Goal: Task Accomplishment & Management: Complete application form

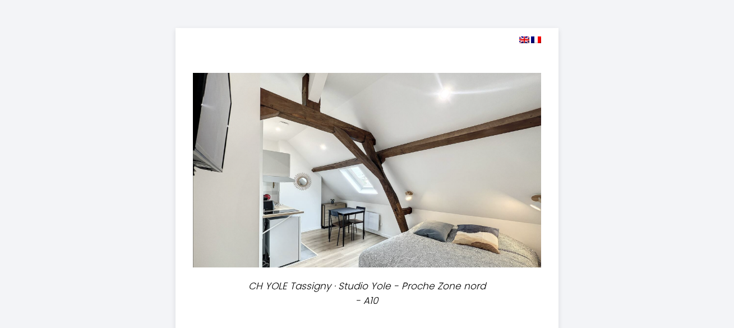
select select
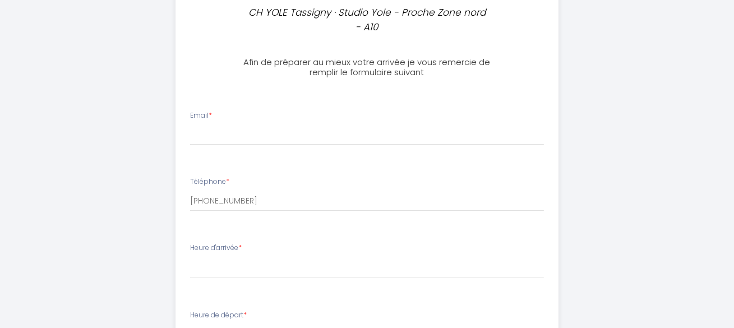
scroll to position [271, 0]
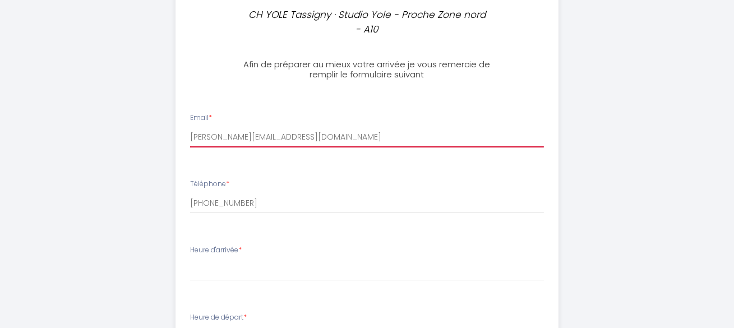
type input "[PERSON_NAME][EMAIL_ADDRESS][DOMAIN_NAME]"
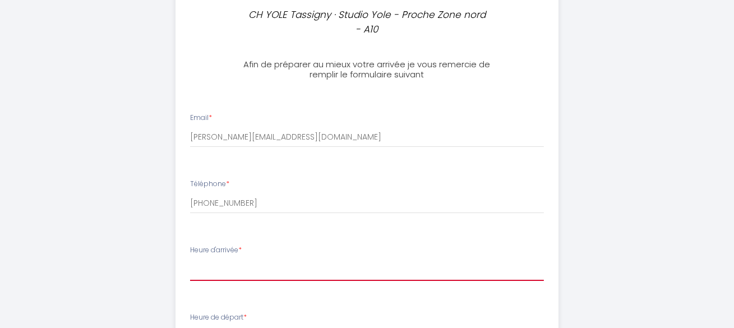
select select "16:00"
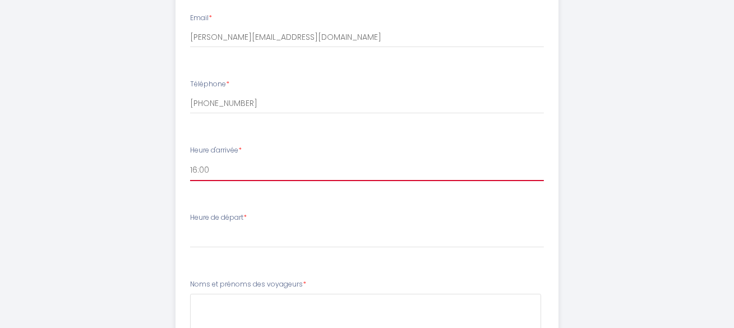
scroll to position [394, 0]
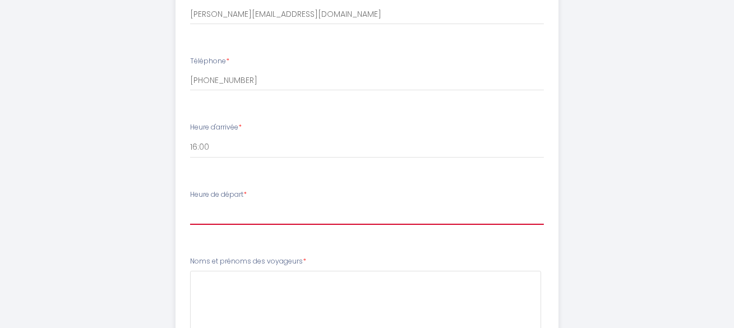
select select "11:00"
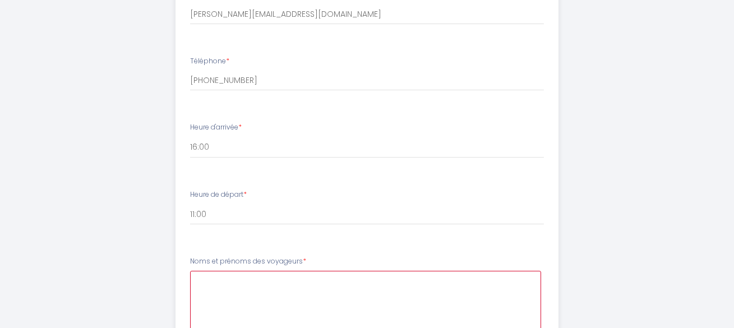
drag, startPoint x: 195, startPoint y: 284, endPoint x: 233, endPoint y: 279, distance: 38.5
click at [199, 284] on voyageurs4 at bounding box center [365, 305] width 351 height 68
click at [141, 182] on div "CH YOLE Tassigny · Studio Yole - [GEOGRAPHIC_DATA] nord - A10 Afin de préparer …" at bounding box center [367, 77] width 574 height 943
click at [200, 276] on voyageurs4 at bounding box center [365, 305] width 351 height 68
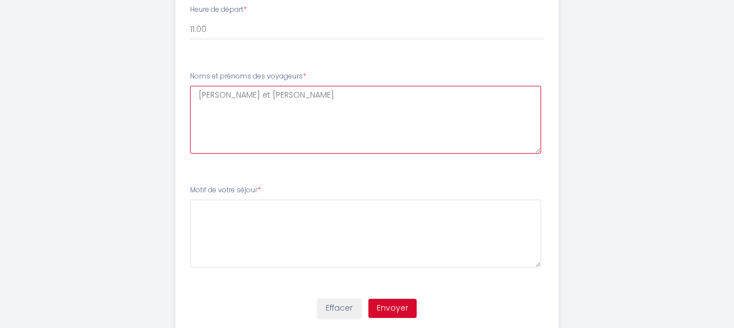
scroll to position [597, 0]
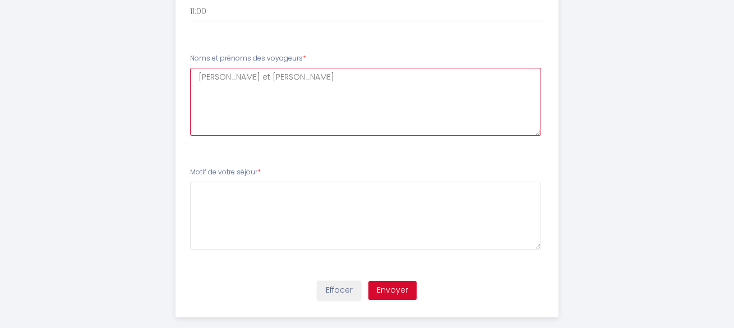
type voyageurs4 "[PERSON_NAME] et [PERSON_NAME]"
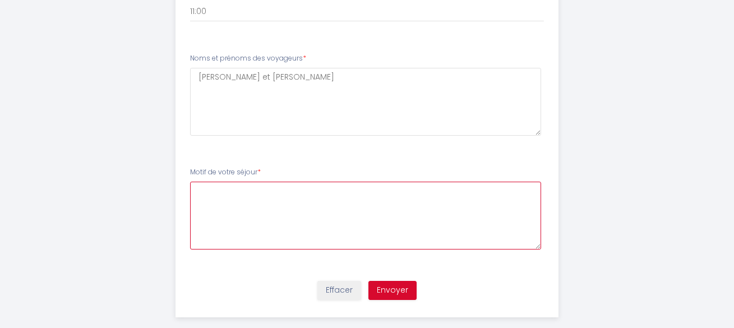
click at [214, 188] on séjour5 at bounding box center [365, 216] width 351 height 68
type séjour5 "Réunion familiale"
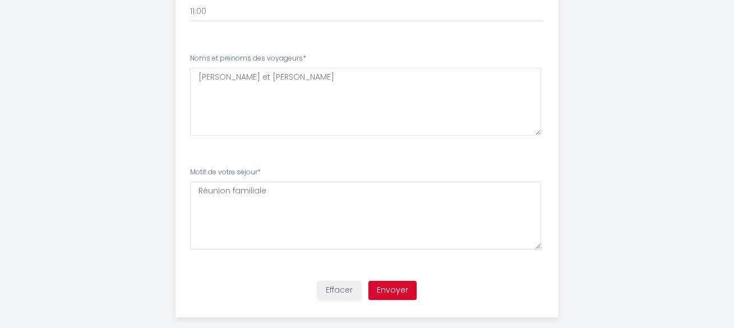
click at [394, 284] on button "Envoyer" at bounding box center [392, 290] width 48 height 19
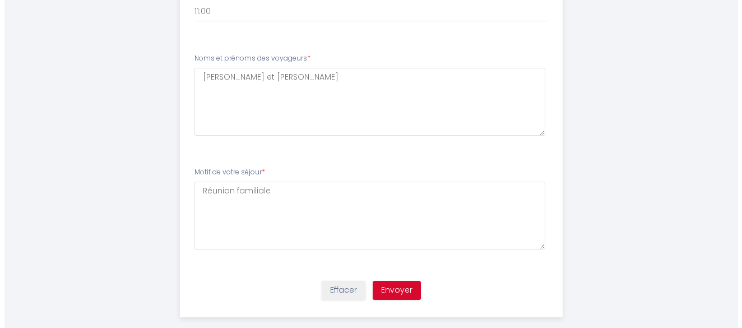
scroll to position [0, 0]
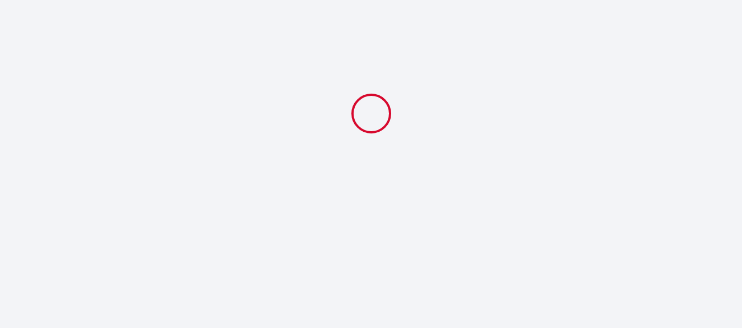
select select "11:00"
